Goal: Information Seeking & Learning: Learn about a topic

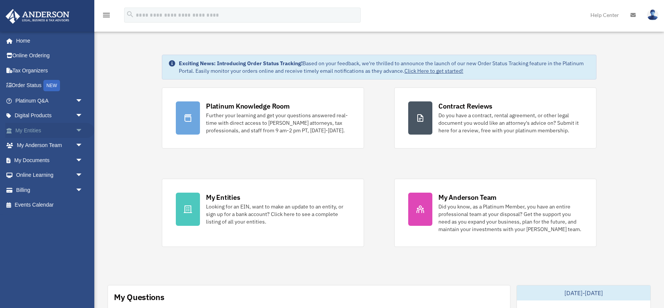
click at [78, 129] on span "arrow_drop_down" at bounding box center [82, 130] width 15 height 15
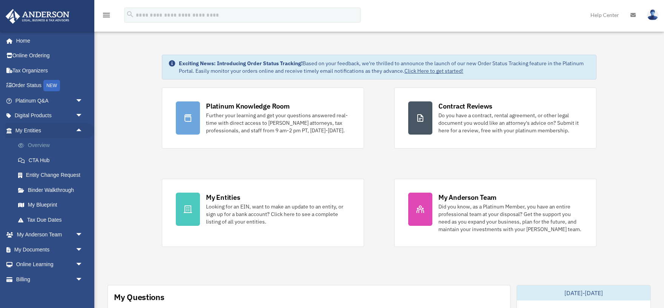
click at [35, 147] on link "Overview" at bounding box center [53, 145] width 84 height 15
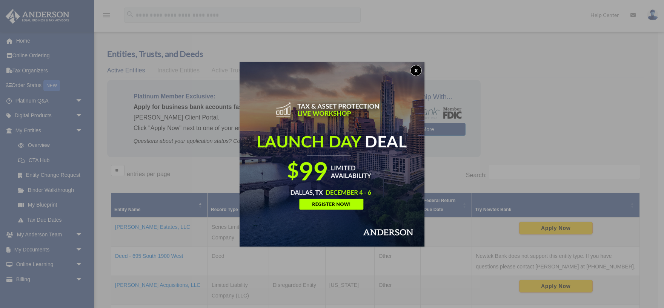
click at [416, 71] on button "x" at bounding box center [416, 70] width 11 height 11
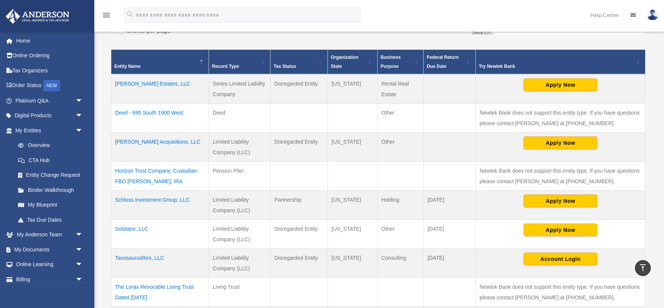
scroll to position [125, 0]
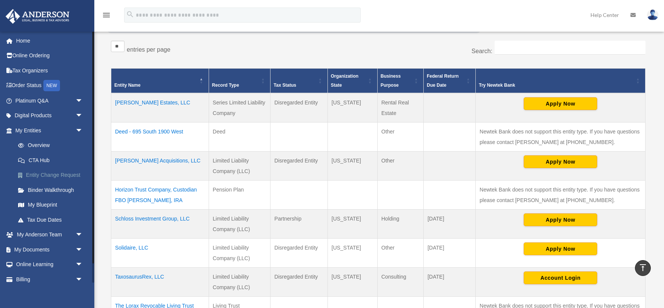
click at [56, 174] on link "Entity Change Request" at bounding box center [53, 175] width 84 height 15
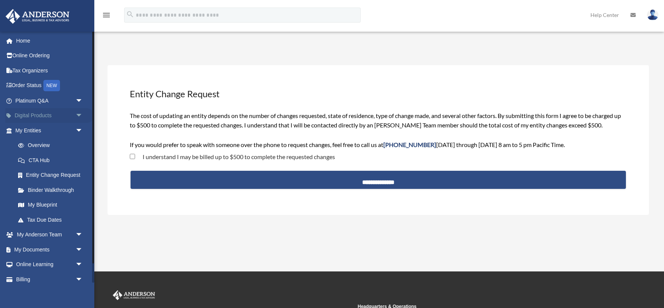
click at [47, 114] on link "Digital Products arrow_drop_down" at bounding box center [49, 115] width 89 height 15
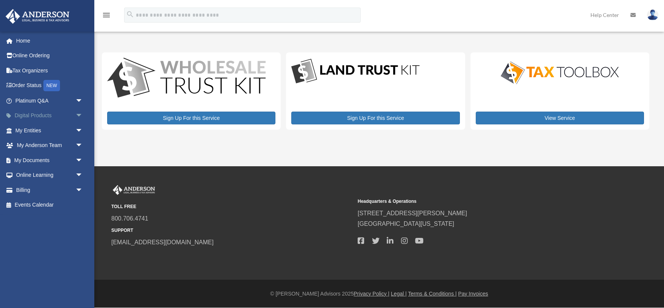
click at [78, 114] on span "arrow_drop_down" at bounding box center [82, 115] width 15 height 15
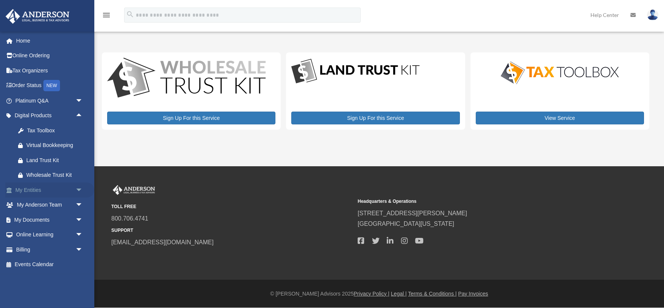
click at [78, 189] on span "arrow_drop_down" at bounding box center [82, 190] width 15 height 15
click at [43, 266] on link "My Blueprint" at bounding box center [53, 264] width 84 height 15
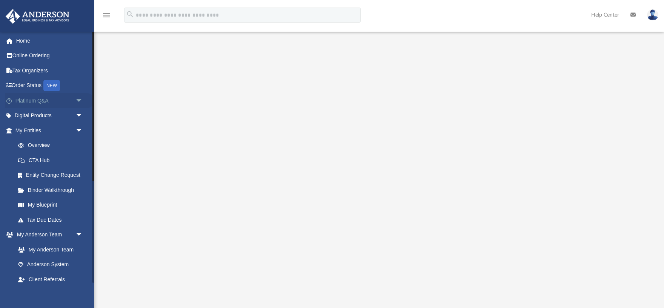
click at [79, 98] on span "arrow_drop_down" at bounding box center [82, 100] width 15 height 15
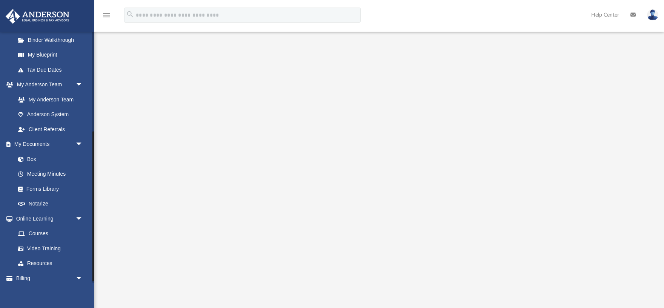
scroll to position [332, 0]
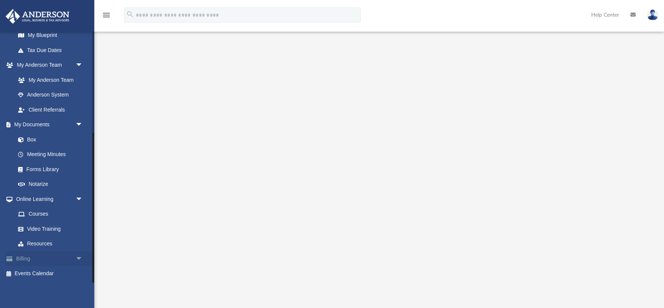
click at [38, 260] on link "Billing arrow_drop_down" at bounding box center [49, 258] width 89 height 15
click at [80, 258] on span "arrow_drop_down" at bounding box center [82, 258] width 15 height 15
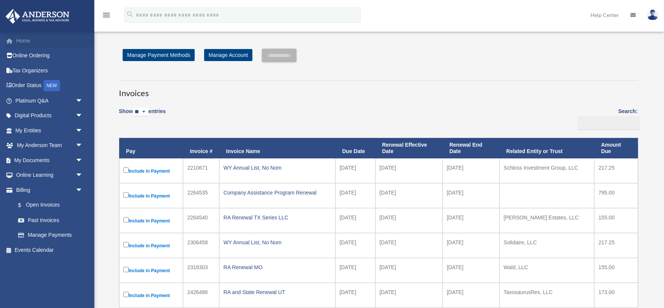
click at [22, 39] on link "Home" at bounding box center [49, 40] width 89 height 15
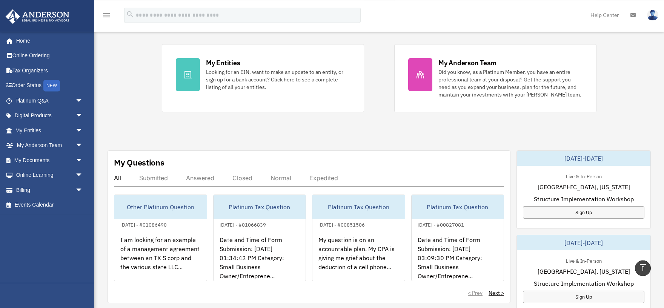
scroll to position [83, 0]
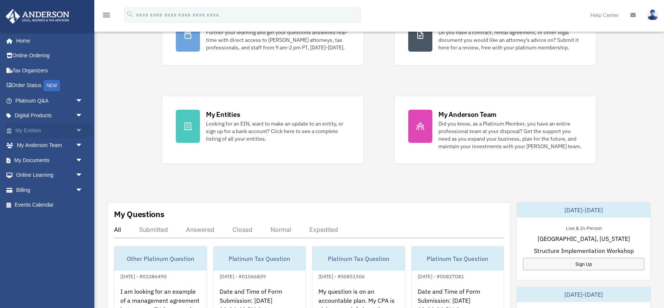
click at [80, 129] on span "arrow_drop_down" at bounding box center [82, 130] width 15 height 15
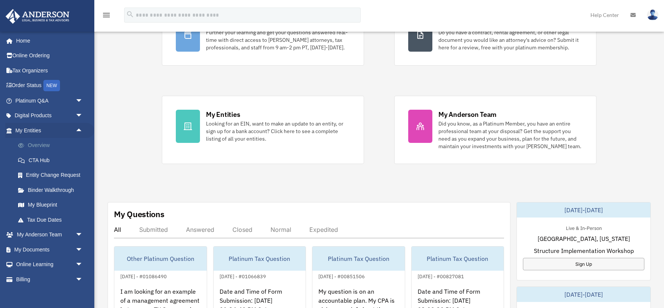
click at [34, 144] on link "Overview" at bounding box center [53, 145] width 84 height 15
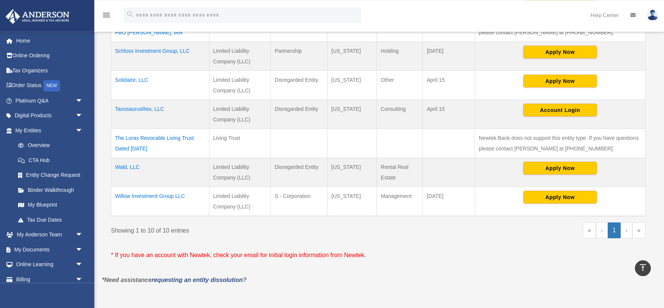
scroll to position [291, 0]
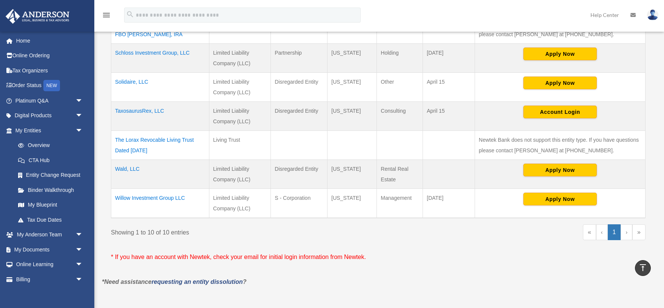
click at [141, 81] on td "Solidaire, LLC" at bounding box center [160, 87] width 98 height 29
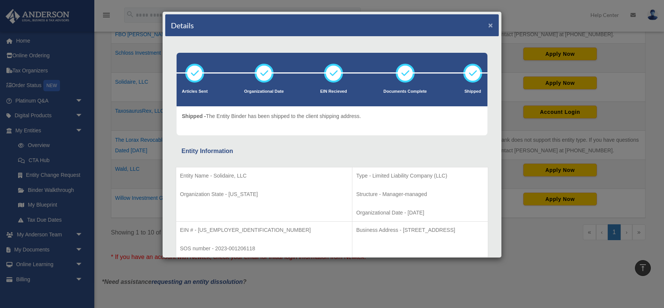
click at [490, 25] on button "×" at bounding box center [490, 25] width 5 height 8
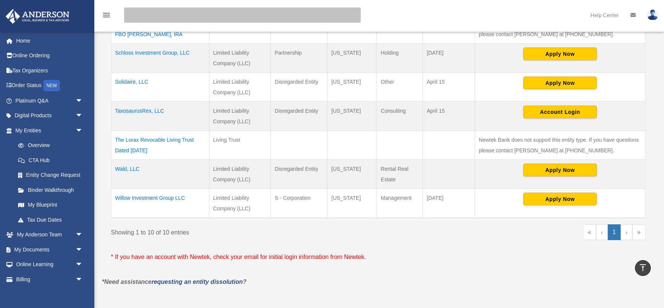
click at [305, 13] on input "search" at bounding box center [242, 15] width 237 height 15
type input "********"
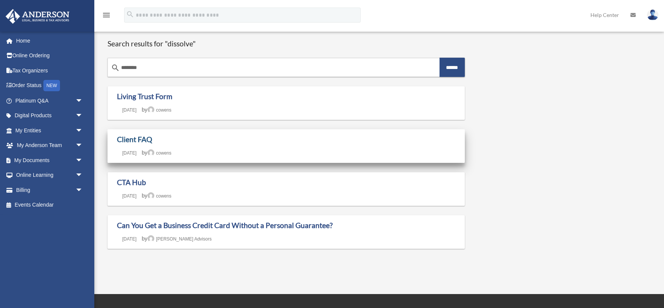
click at [146, 139] on link "Client FAQ" at bounding box center [134, 139] width 35 height 9
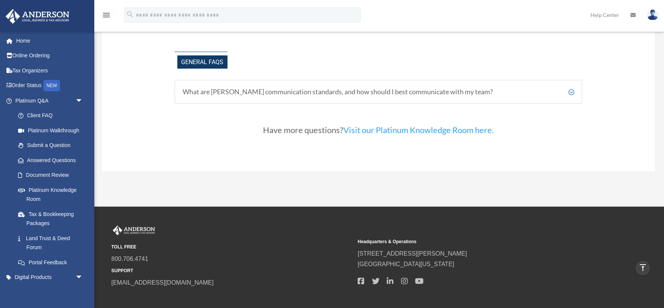
scroll to position [1698, 0]
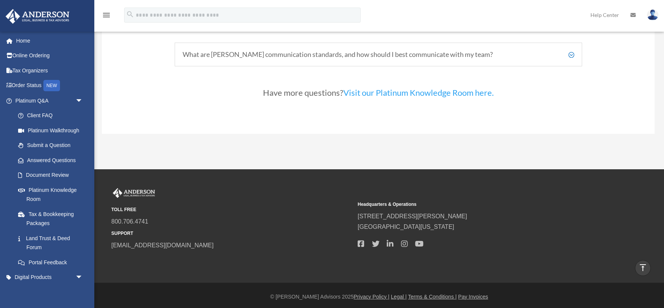
click at [425, 89] on link "Visit our Platinum Knowledge Room here." at bounding box center [418, 95] width 151 height 14
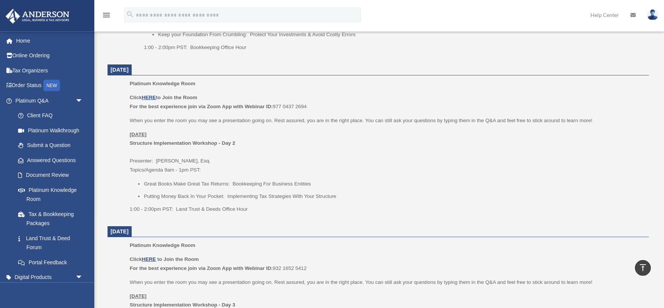
scroll to position [581, 0]
click at [53, 174] on link "Document Review" at bounding box center [53, 175] width 84 height 15
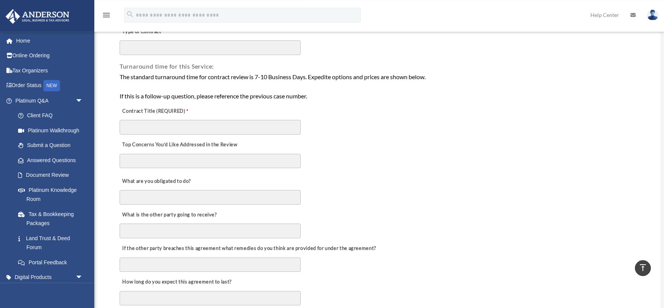
scroll to position [83, 0]
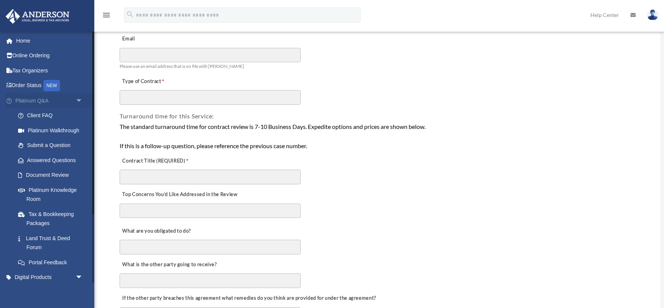
click at [79, 102] on span "arrow_drop_down" at bounding box center [82, 100] width 15 height 15
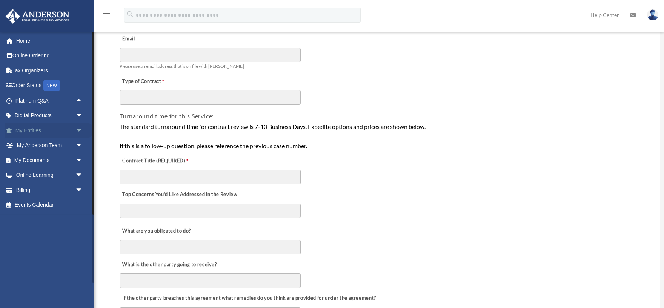
click at [77, 129] on span "arrow_drop_down" at bounding box center [82, 130] width 15 height 15
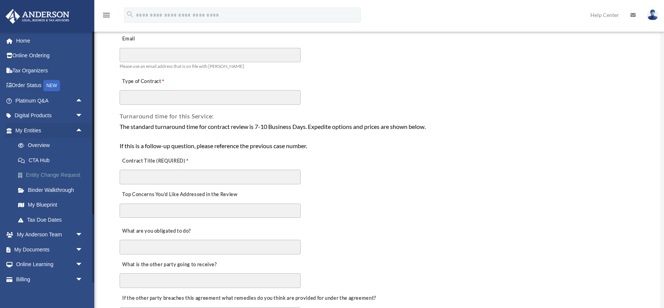
click at [73, 173] on link "Entity Change Request" at bounding box center [53, 175] width 84 height 15
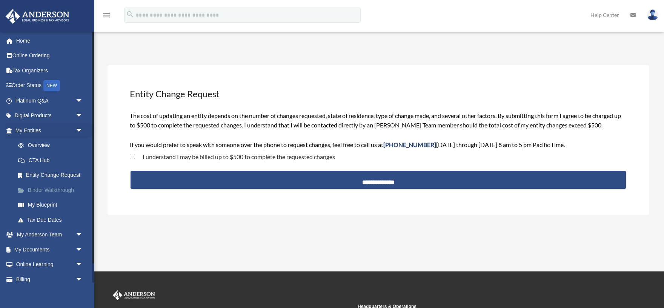
click at [52, 189] on link "Binder Walkthrough" at bounding box center [53, 190] width 84 height 15
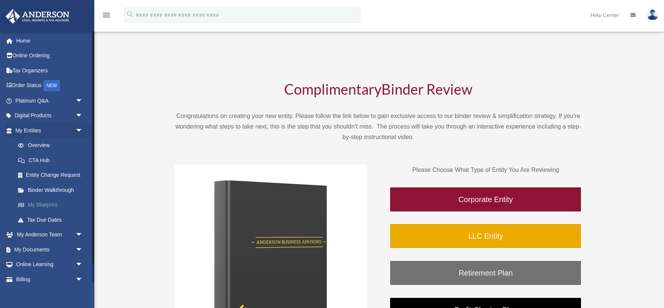
click at [51, 206] on link "My Blueprint" at bounding box center [53, 205] width 84 height 15
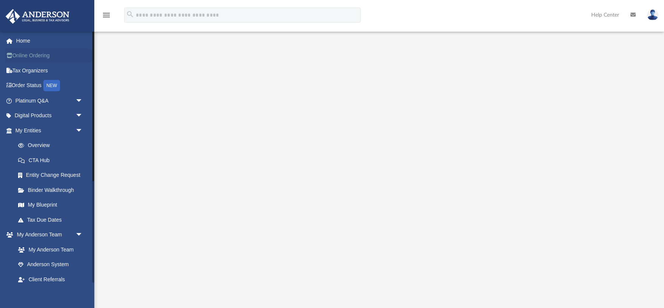
click at [24, 54] on link "Online Ordering" at bounding box center [49, 55] width 89 height 15
